Goal: Task Accomplishment & Management: Use online tool/utility

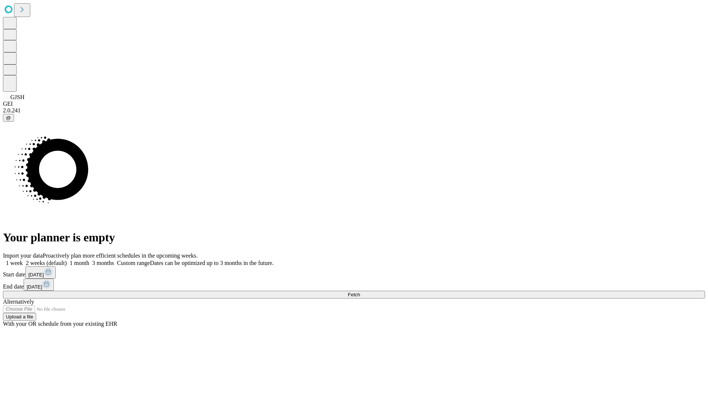
click at [360, 292] on span "Fetch" at bounding box center [354, 295] width 12 height 6
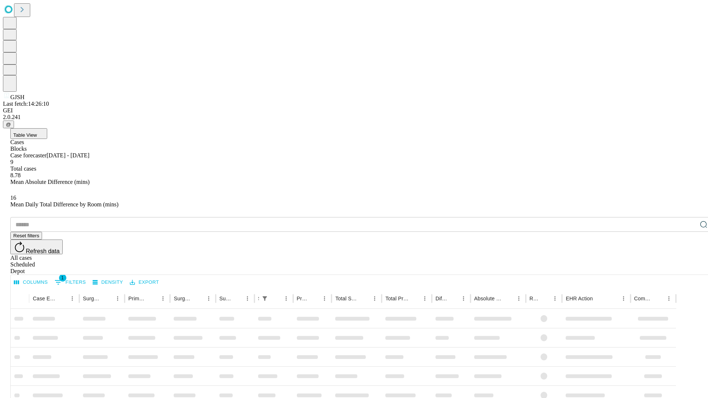
click at [689, 268] on div "Depot" at bounding box center [361, 271] width 702 height 7
